Goal: Task Accomplishment & Management: Manage account settings

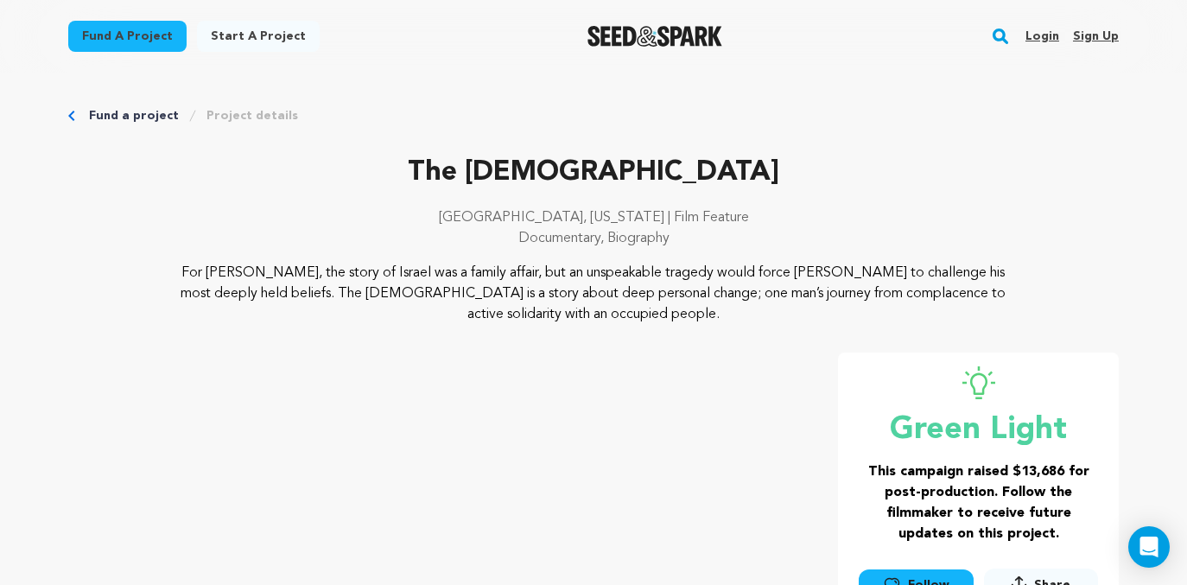
click at [1037, 35] on link "Login" at bounding box center [1042, 36] width 34 height 28
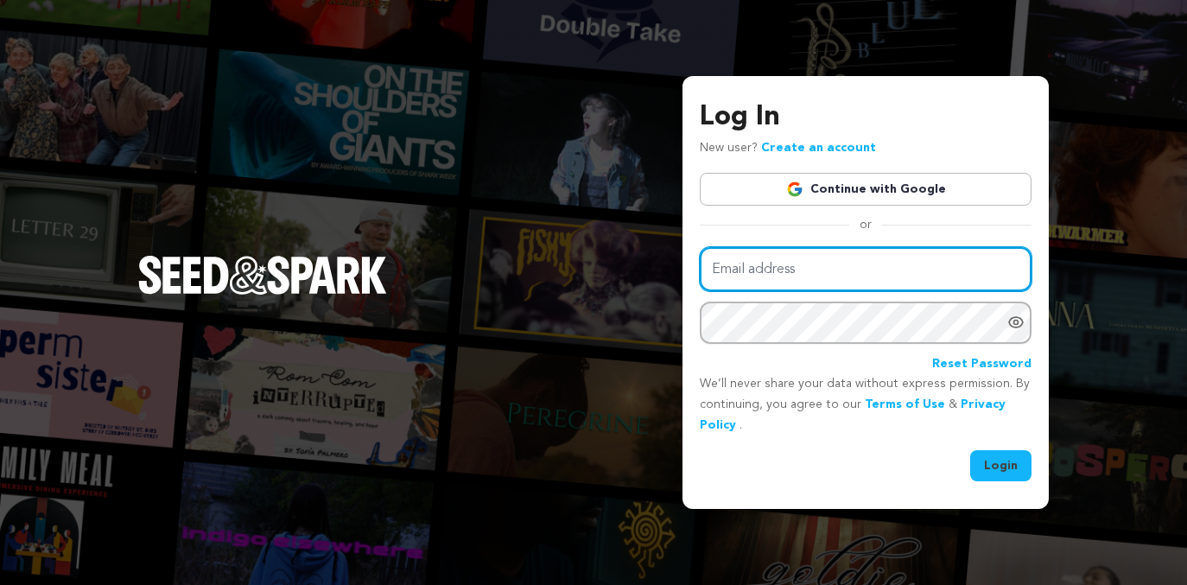
click at [788, 275] on input "Email address" at bounding box center [866, 269] width 332 height 44
type input "meganwardstevens@gmail.com"
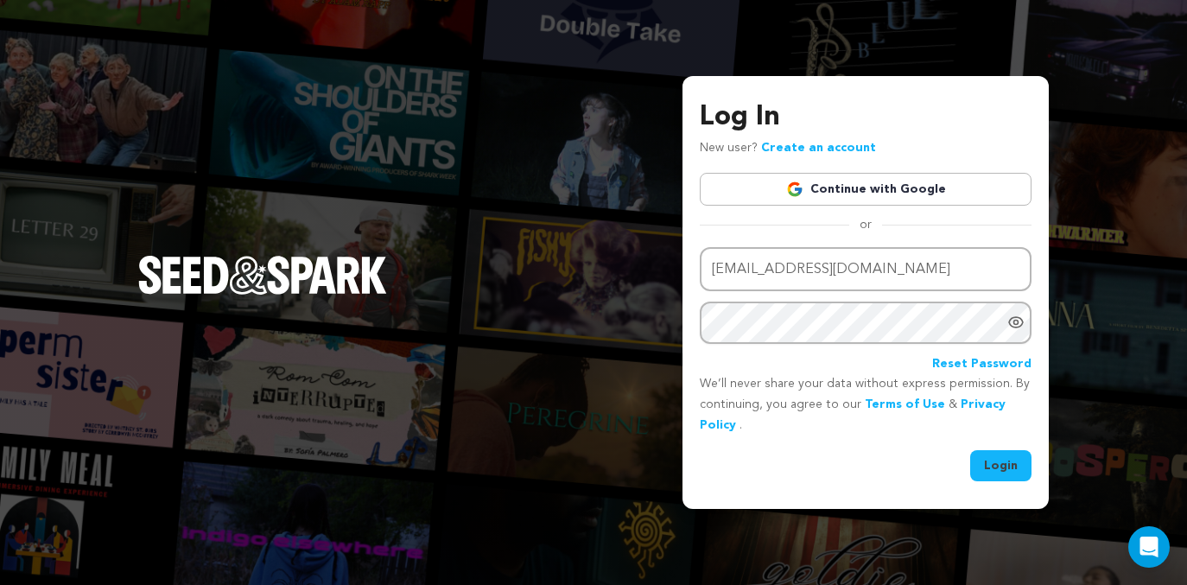
click at [1012, 465] on button "Login" at bounding box center [1000, 465] width 61 height 31
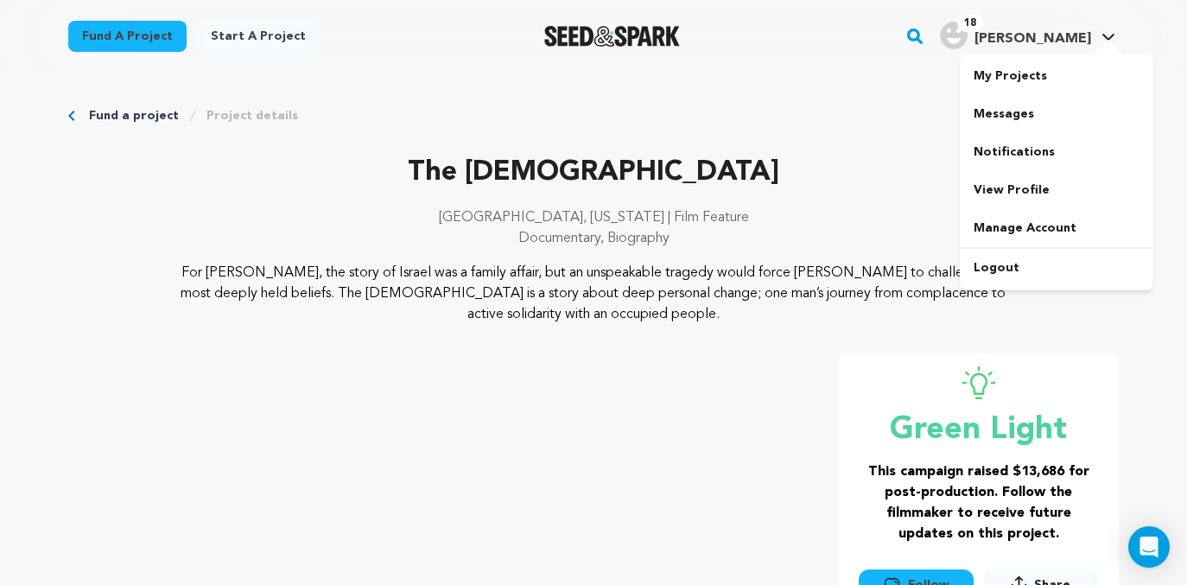
click at [1071, 39] on span "[PERSON_NAME]" at bounding box center [1032, 39] width 117 height 14
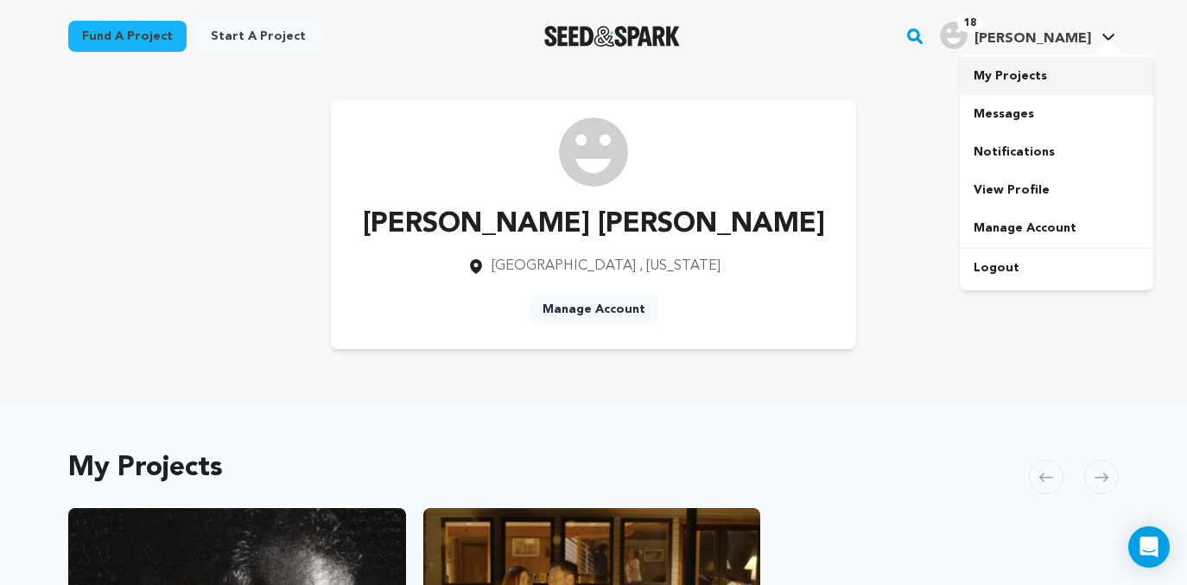
click at [1009, 87] on link "My Projects" at bounding box center [1057, 76] width 194 height 38
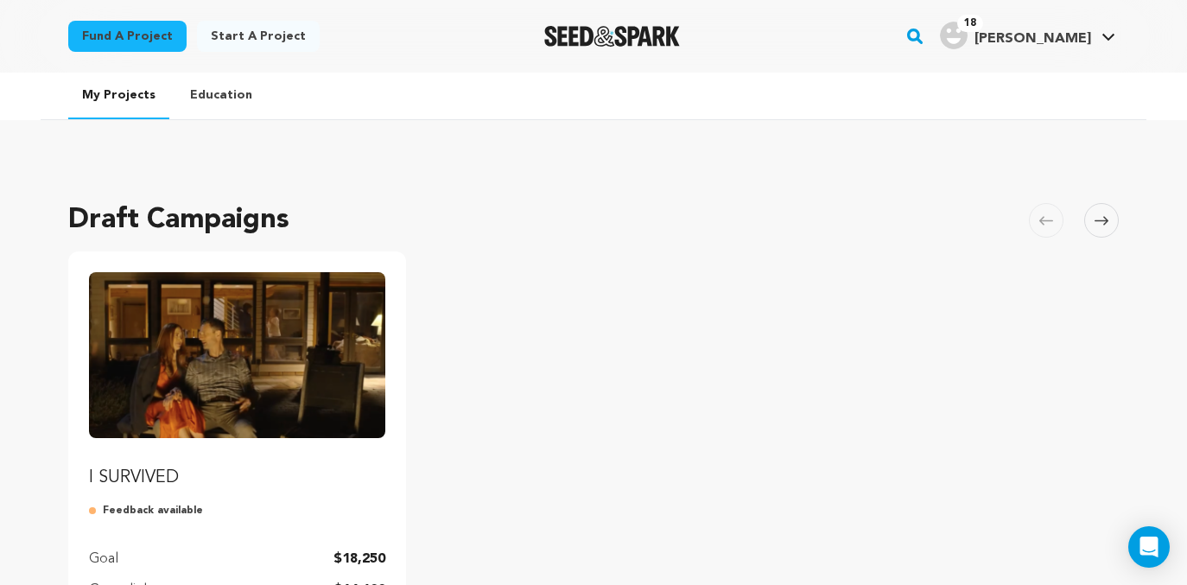
click at [1041, 39] on span "[PERSON_NAME]" at bounding box center [1032, 39] width 117 height 14
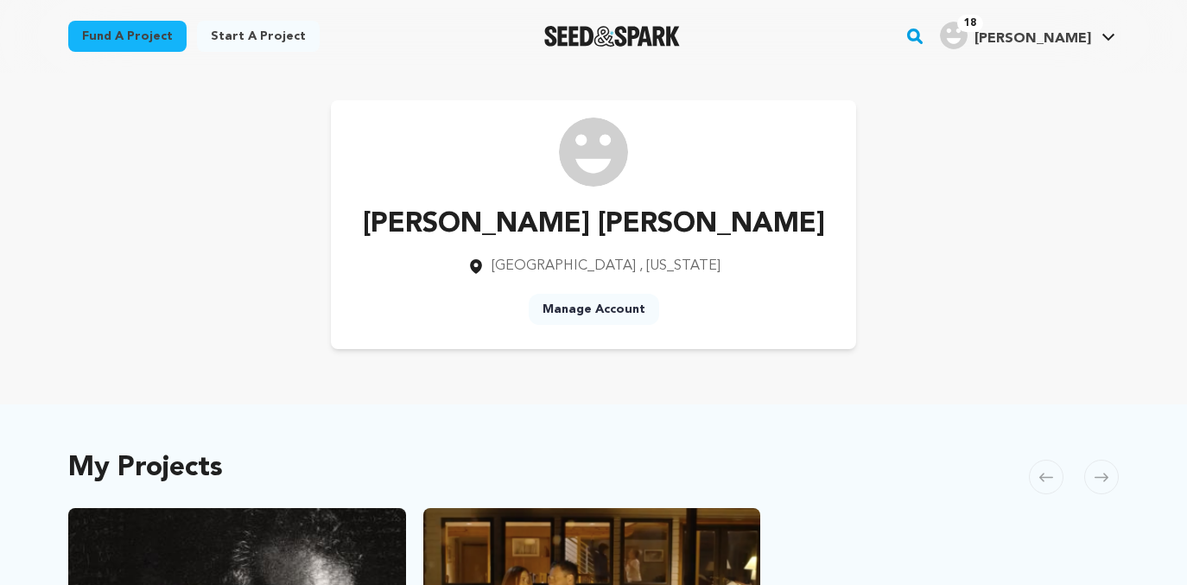
click at [982, 25] on span "18" at bounding box center [970, 23] width 26 height 17
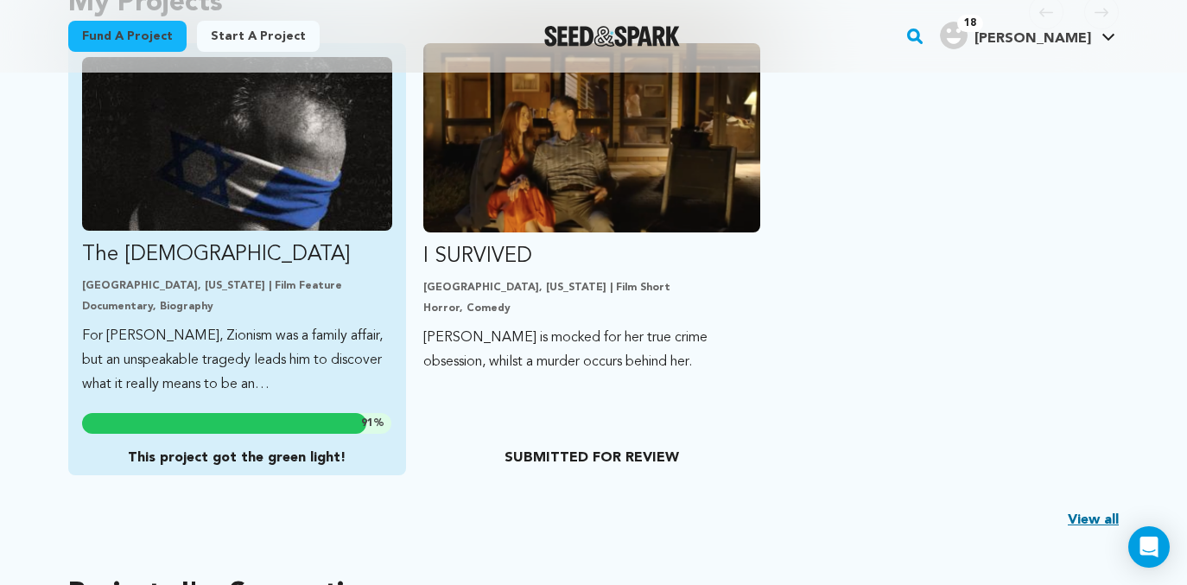
scroll to position [471, 0]
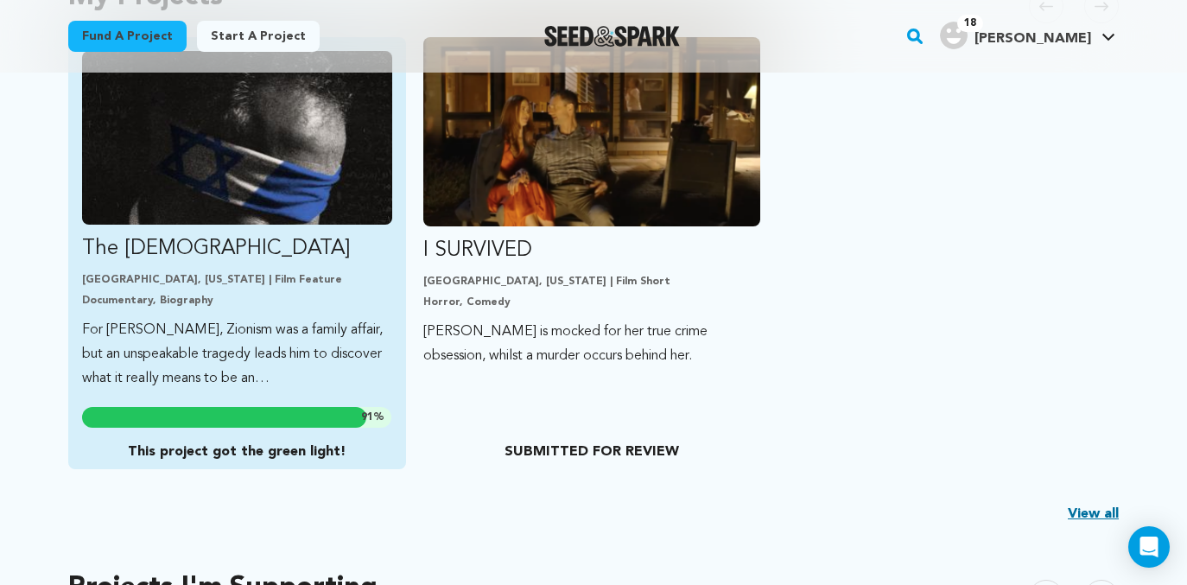
click at [258, 379] on p "For [PERSON_NAME], Zionism was a family affair, but an unspeakable tragedy lead…" at bounding box center [237, 354] width 310 height 73
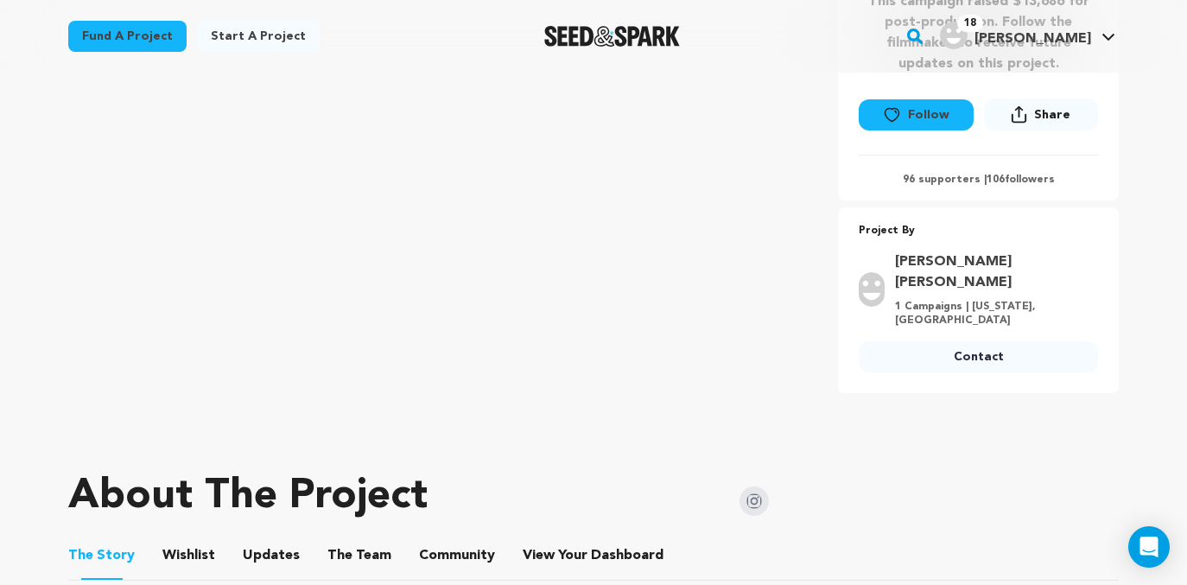
scroll to position [522, 0]
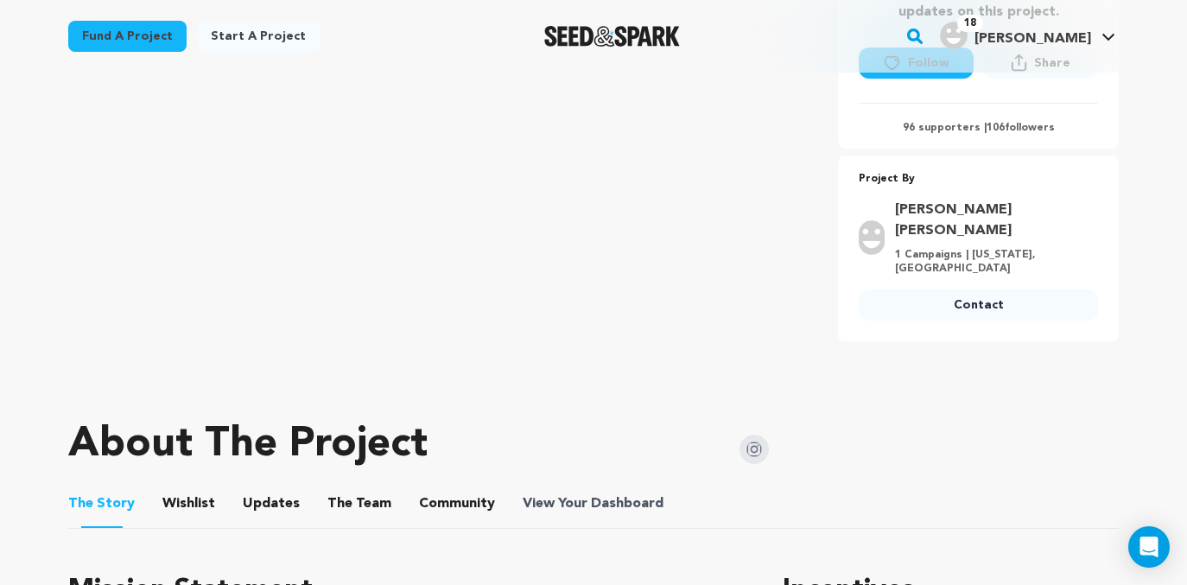
click at [566, 493] on span "View Your Dashboard" at bounding box center [595, 503] width 144 height 21
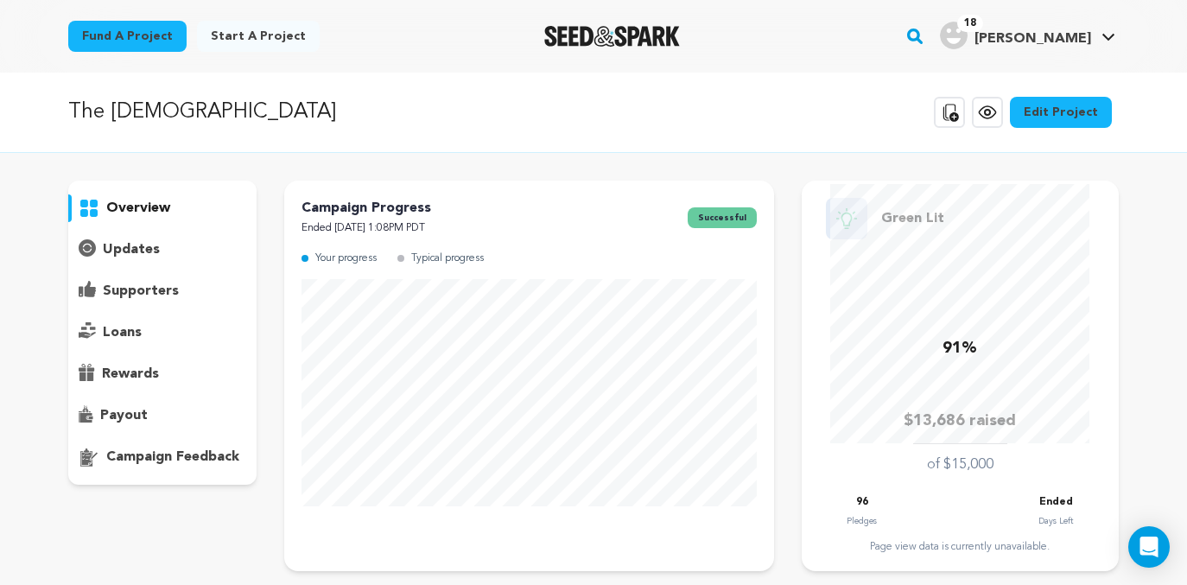
click at [130, 295] on p "supporters" at bounding box center [141, 291] width 76 height 21
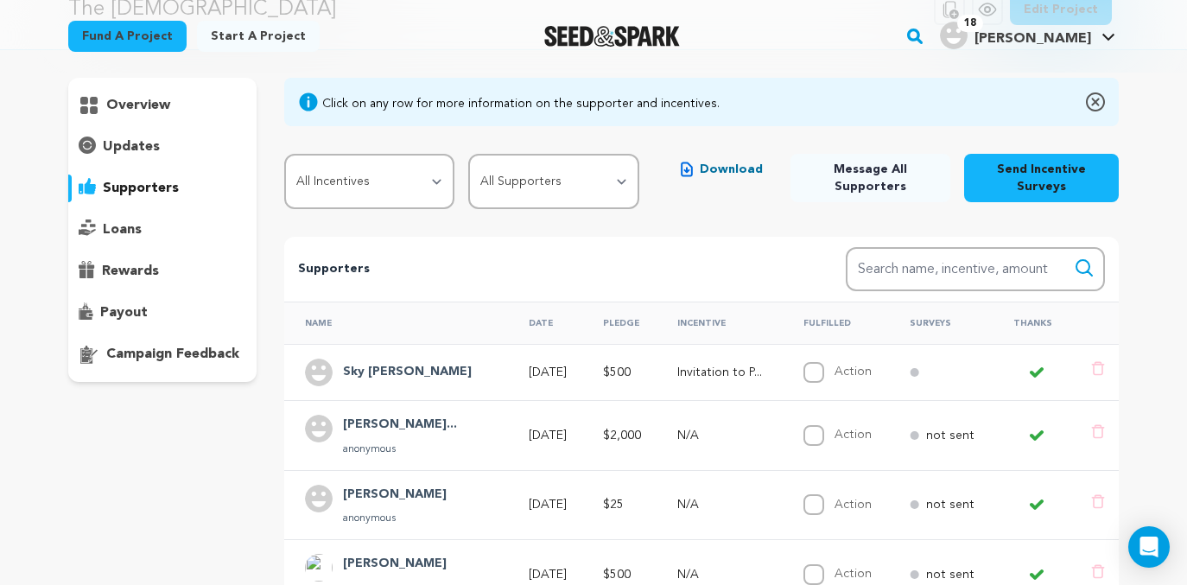
scroll to position [63, 0]
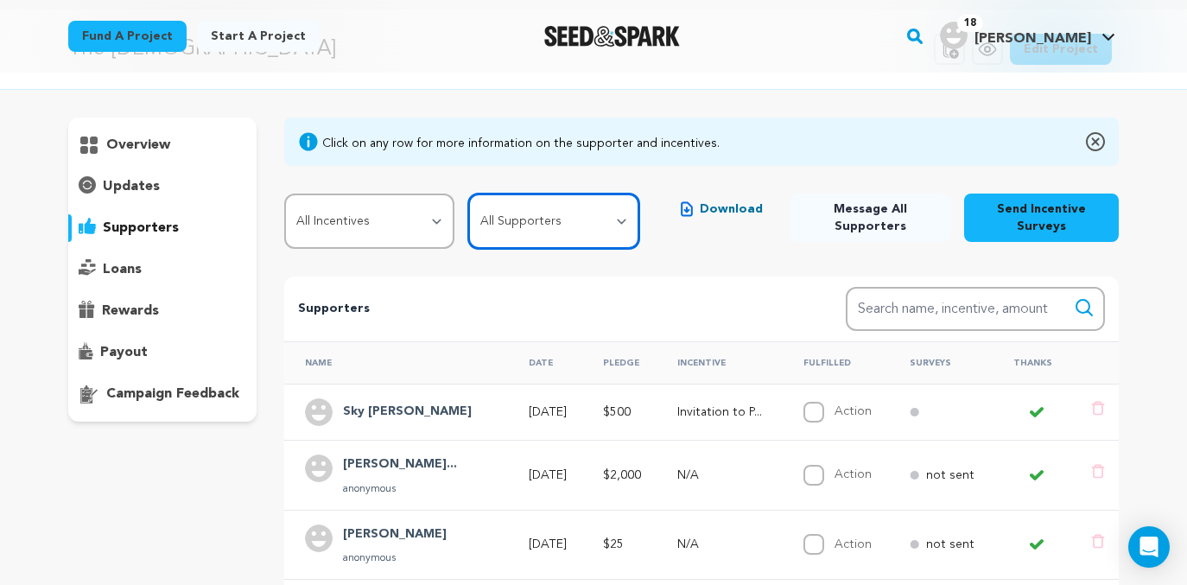
click at [632, 225] on select "All Supporters Survey not sent Survey incomplete Survey complete Incentive not …" at bounding box center [553, 221] width 171 height 55
select select "pledge_incomplete"
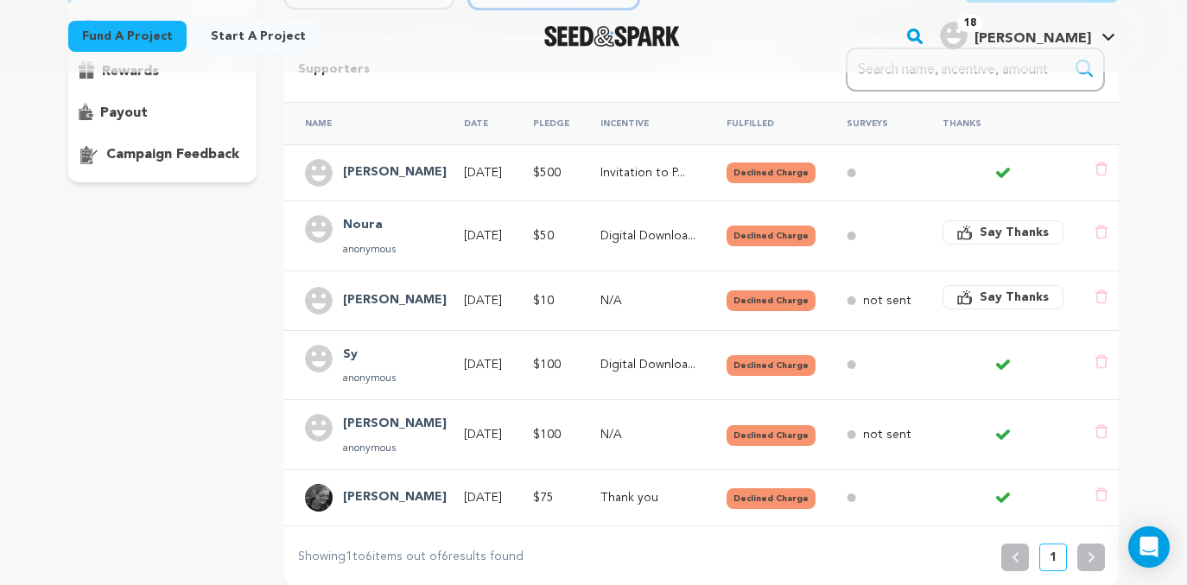
scroll to position [308, 0]
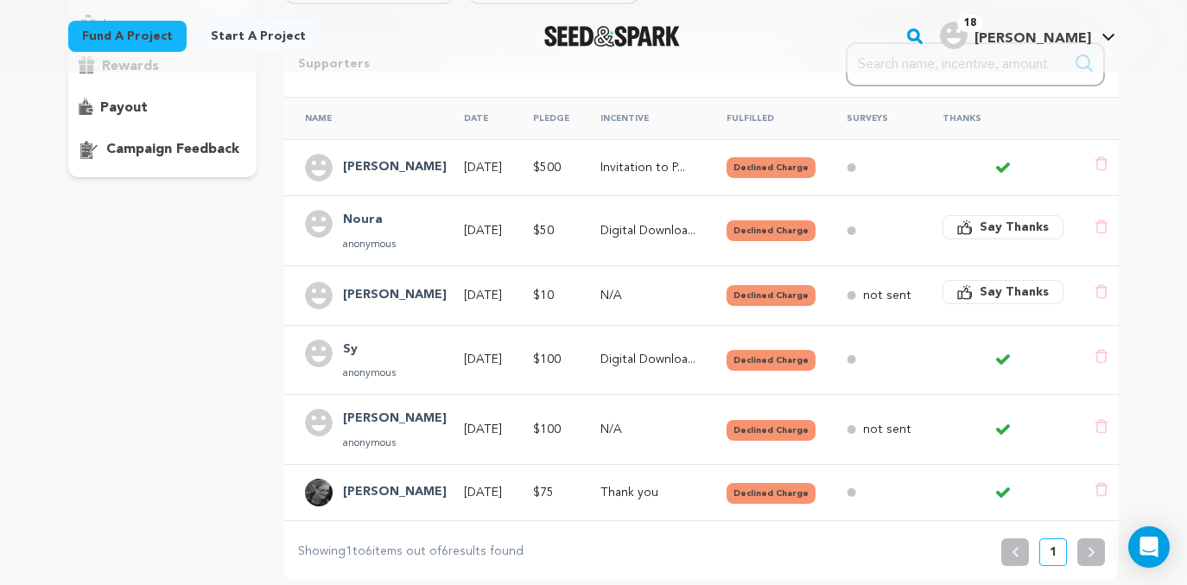
click at [778, 425] on button "Declined Charge" at bounding box center [770, 430] width 89 height 21
